Goal: Find specific page/section: Find specific page/section

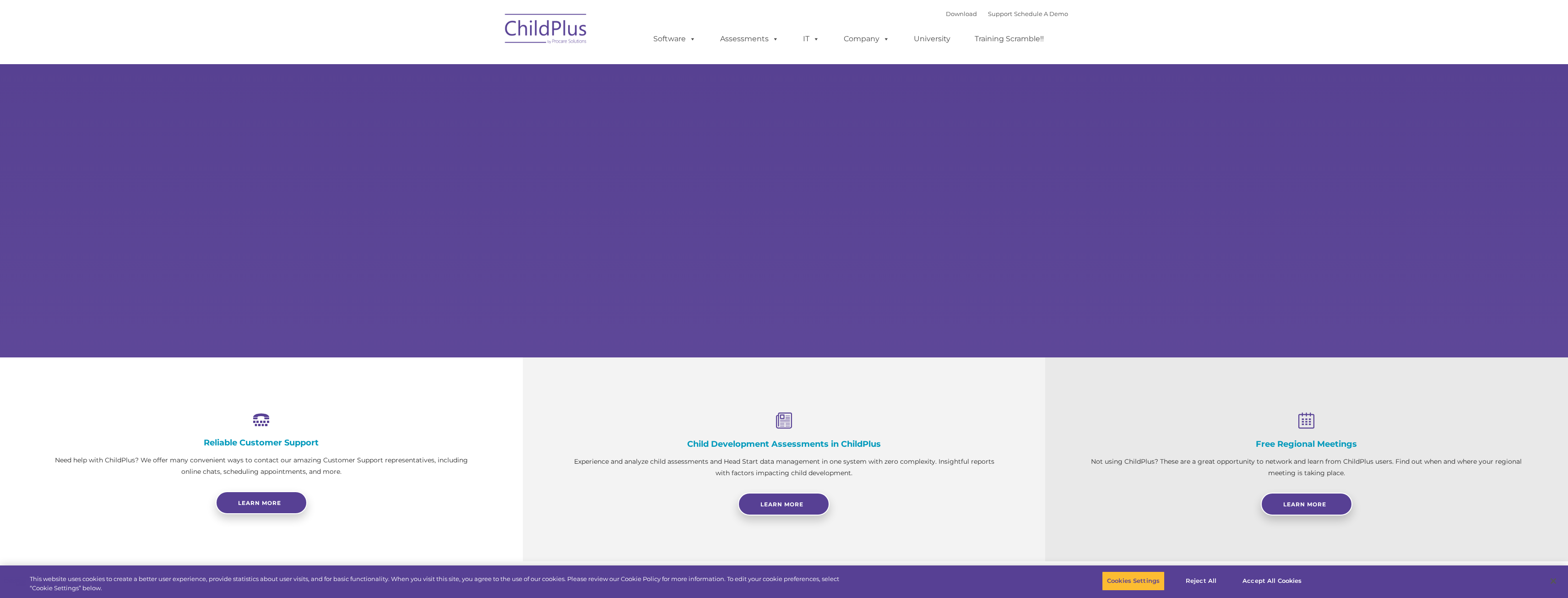
select select "MEDIUM"
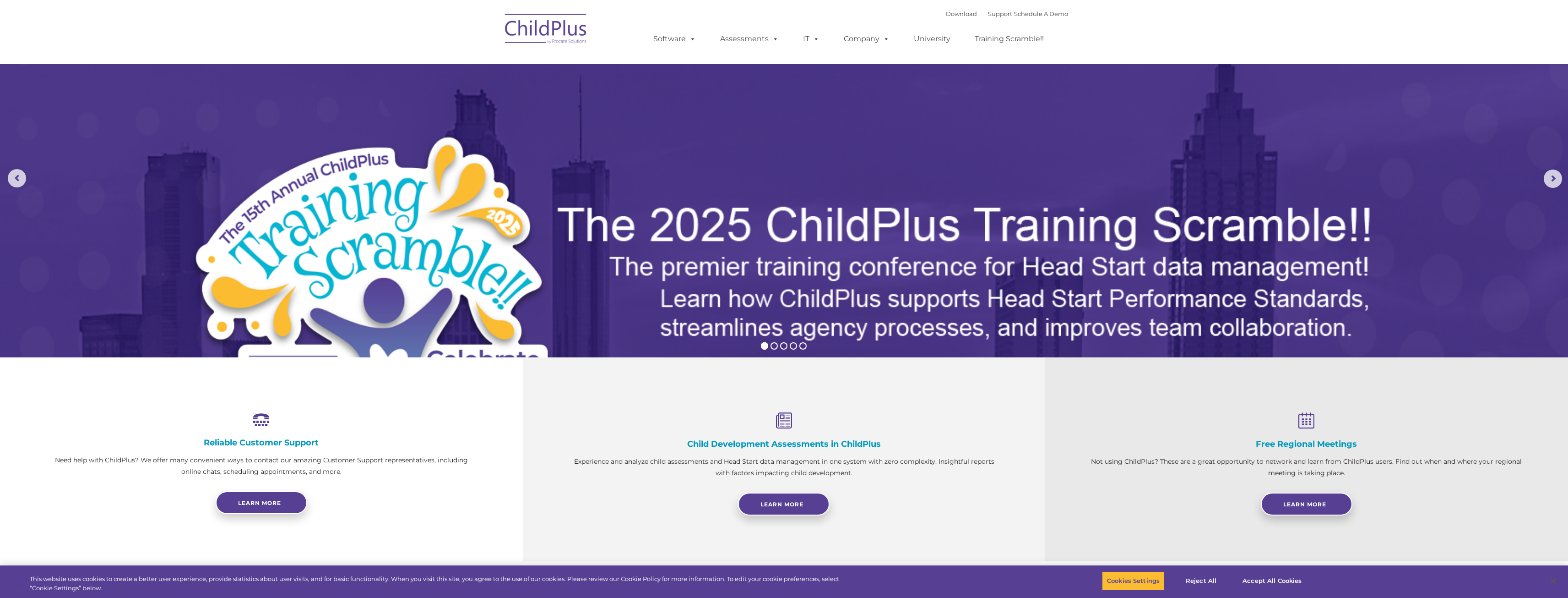
click at [551, 33] on img at bounding box center [545, 30] width 91 height 46
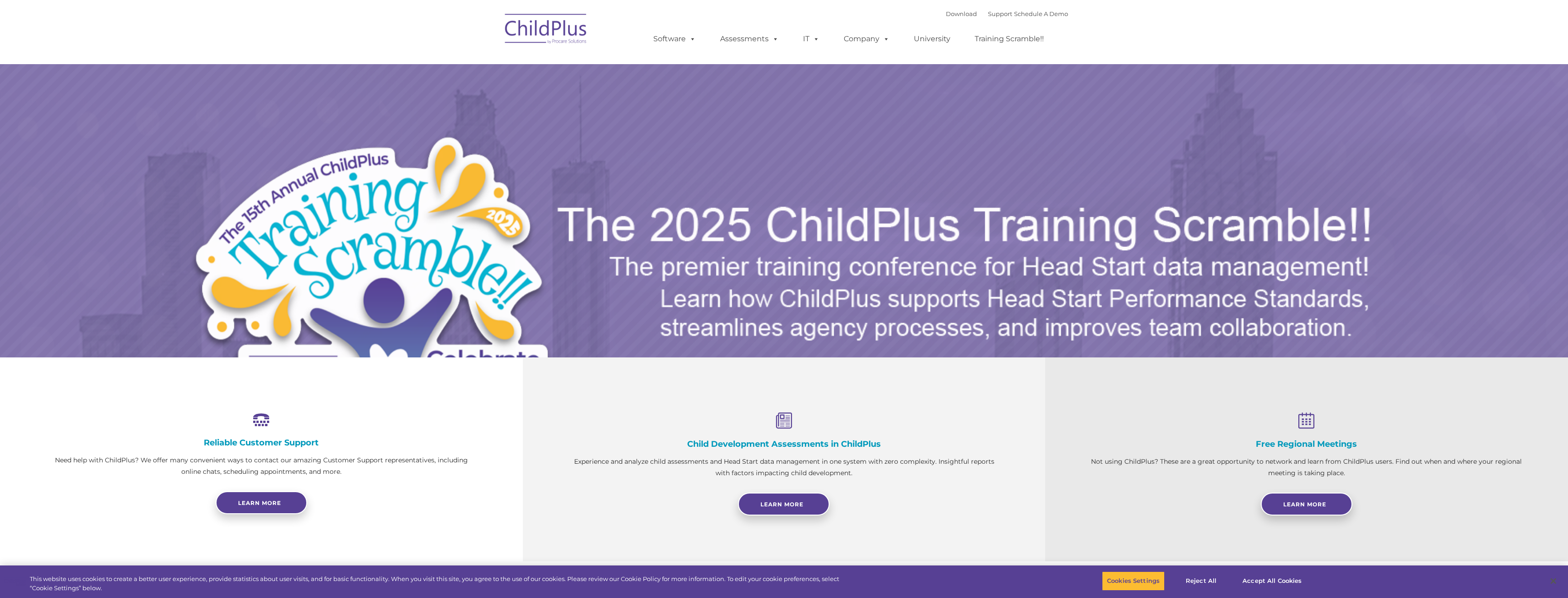
select select "MEDIUM"
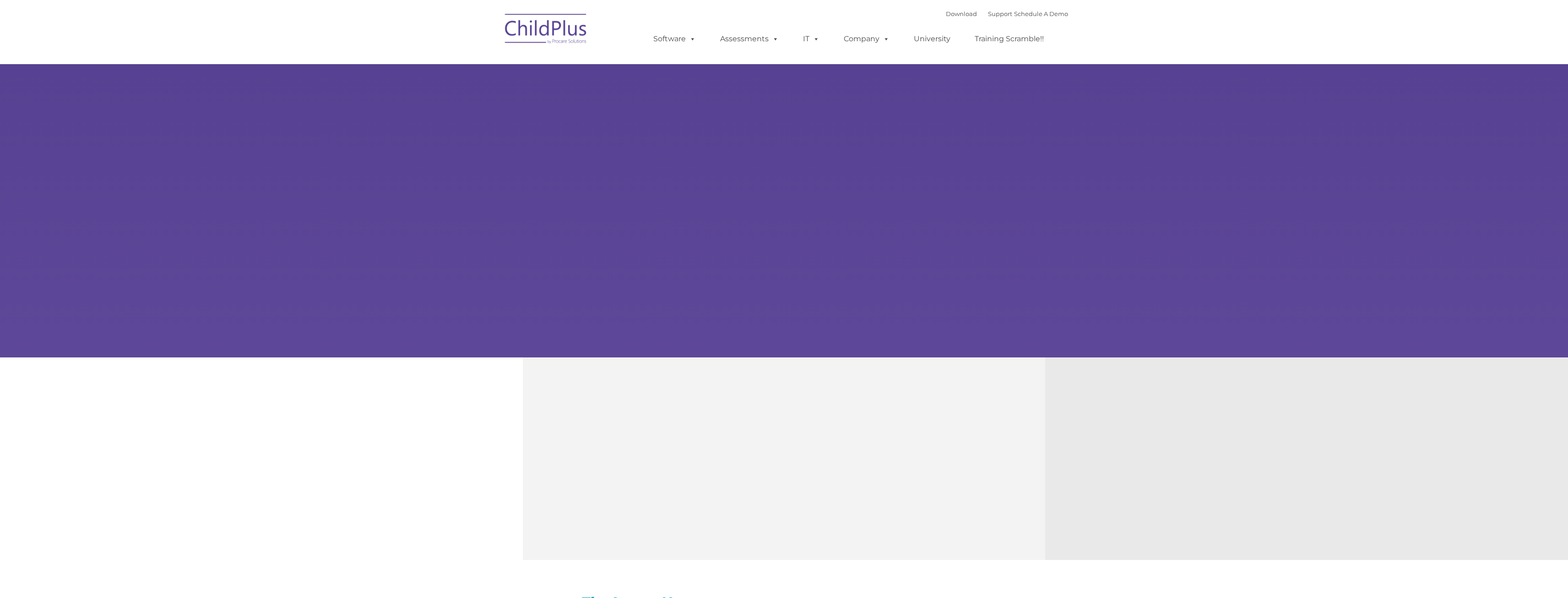
type input ""
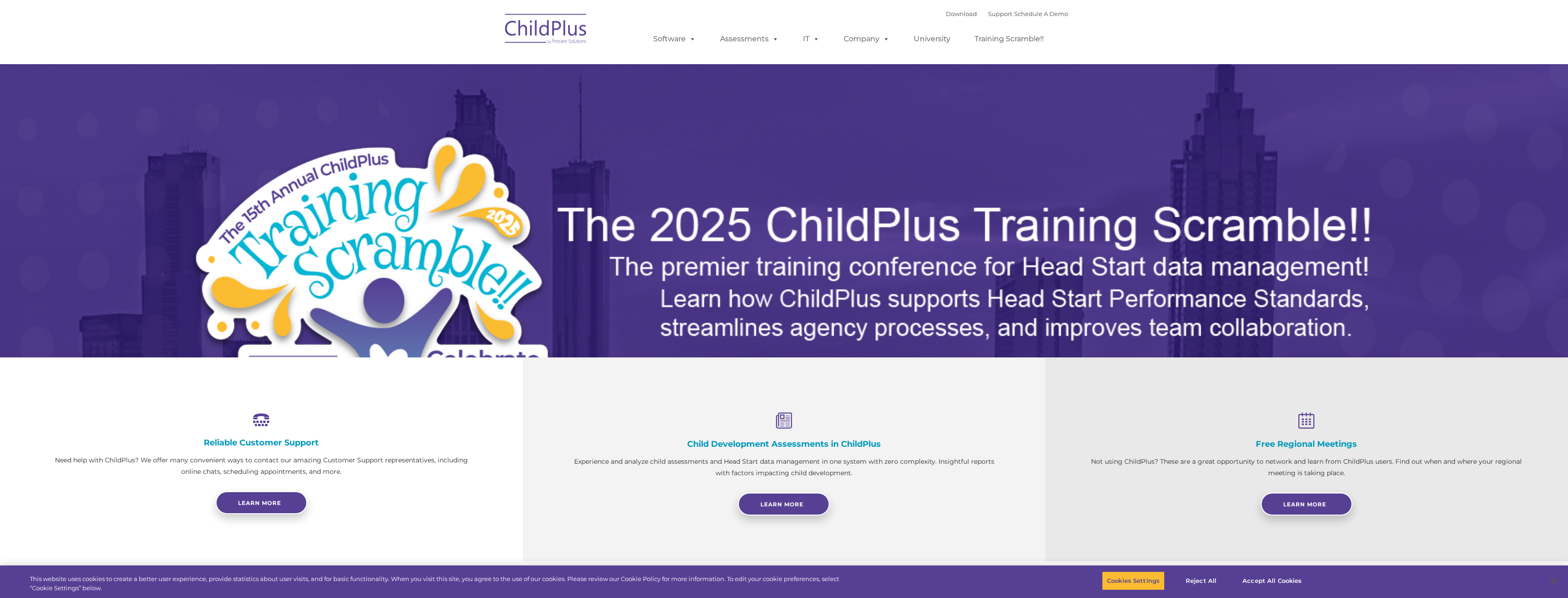
select select "MEDIUM"
